Goal: Information Seeking & Learning: Understand process/instructions

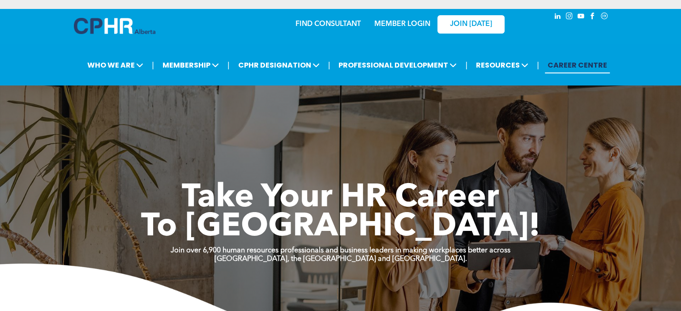
click at [402, 26] on link "MEMBER LOGIN" at bounding box center [402, 24] width 56 height 7
click at [409, 23] on link "MEMBER LOGIN" at bounding box center [402, 24] width 56 height 7
click at [475, 27] on span "JOIN [DATE]" at bounding box center [471, 24] width 42 height 9
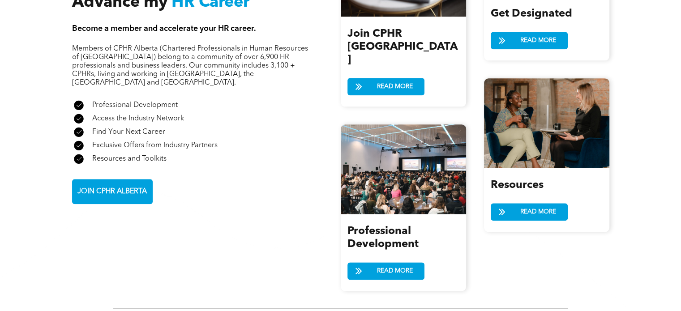
scroll to position [1067, 0]
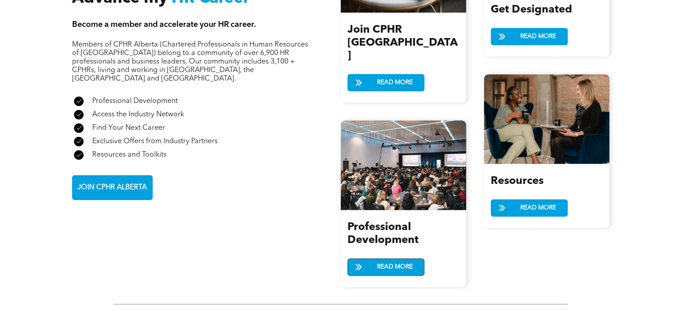
click at [392, 259] on span "READ MORE" at bounding box center [395, 267] width 42 height 17
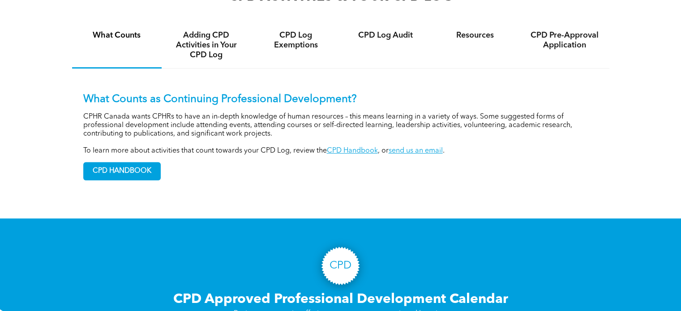
scroll to position [682, 0]
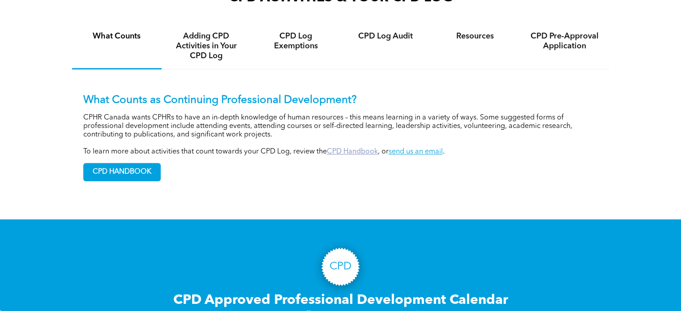
click at [348, 148] on link "CPD Handbook" at bounding box center [352, 151] width 51 height 7
